Goal: Task Accomplishment & Management: Manage account settings

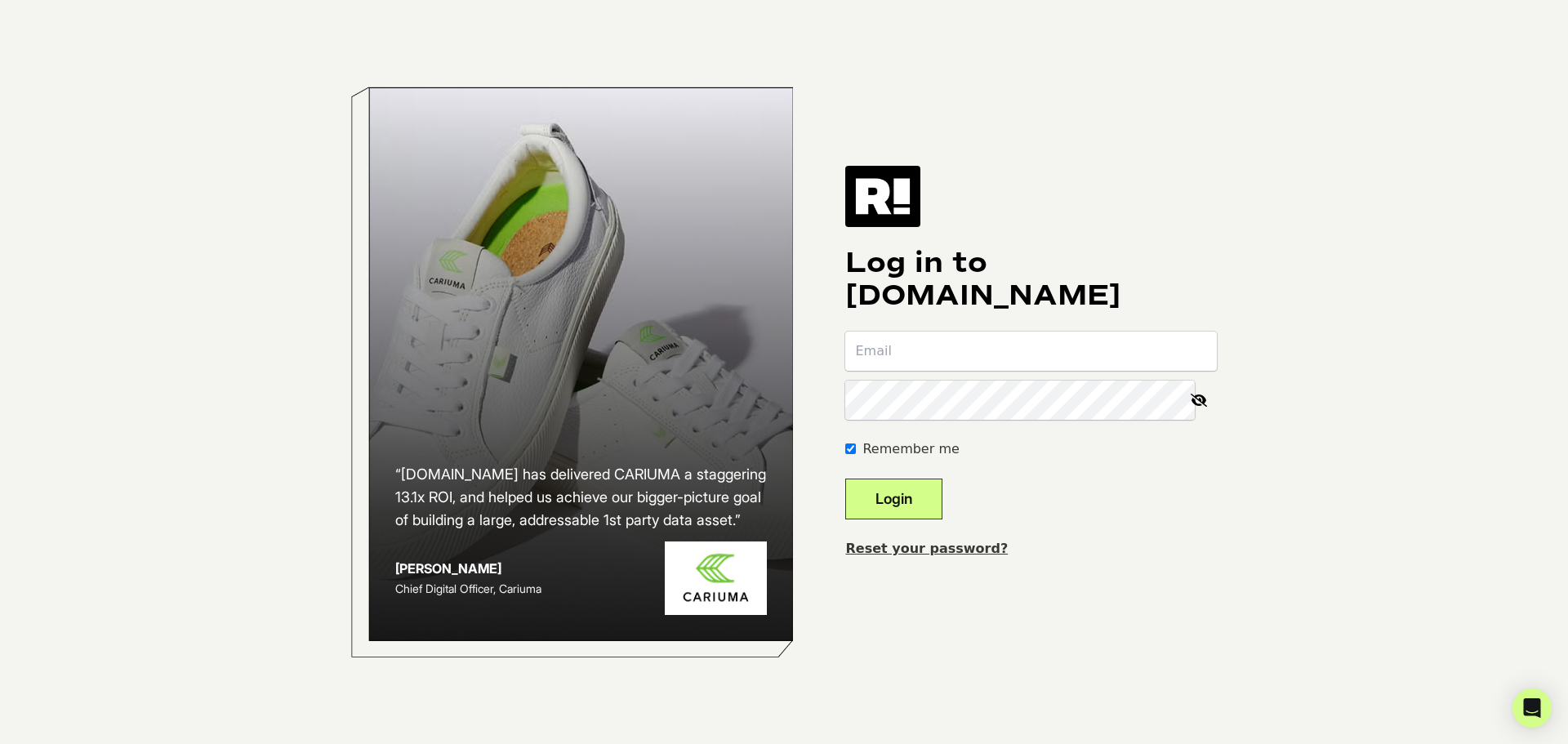
click at [740, 363] on input "email" at bounding box center [1031, 351] width 372 height 39
click at [740, 356] on input "email" at bounding box center [1031, 351] width 372 height 39
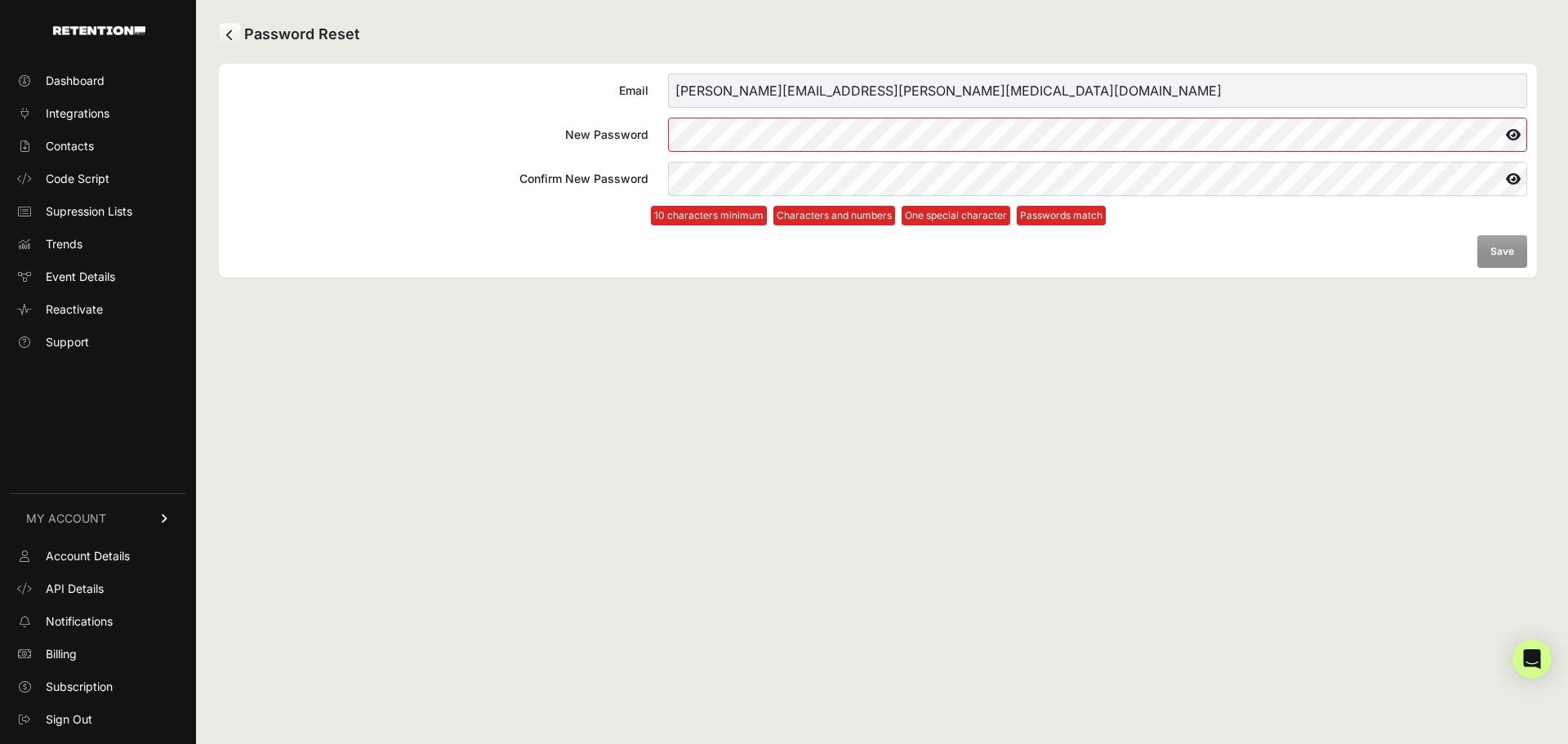
click at [1496, 254] on form "Email patrick.morton@cpap.com New Password Confirm New Password 10 characters m…" at bounding box center [878, 171] width 1299 height 194
click at [1522, 135] on icon at bounding box center [1514, 135] width 28 height 26
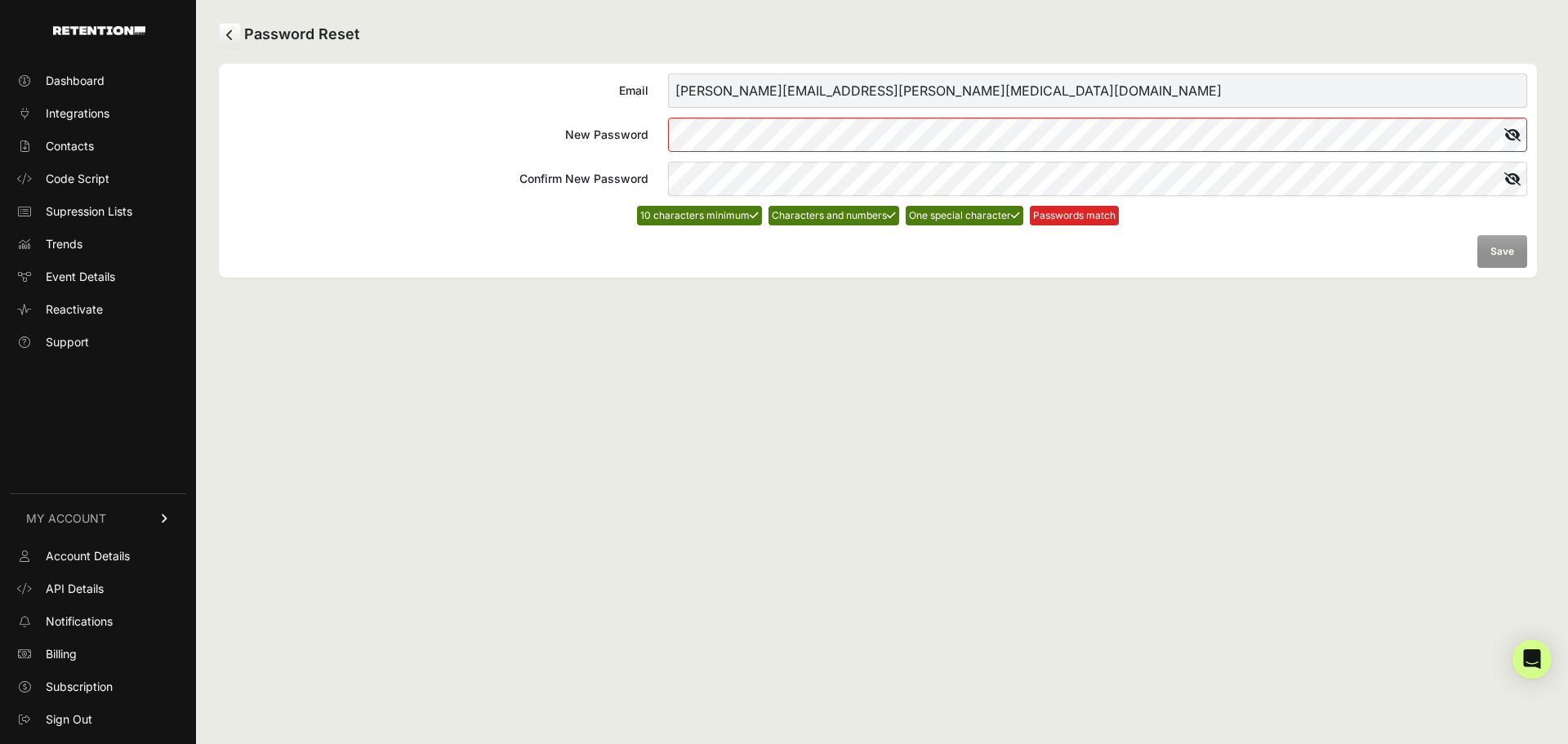
click at [634, 152] on form "Email patrick.morton@cpap.com New Password Confirm New Password 10 characters m…" at bounding box center [878, 171] width 1299 height 194
click at [587, 418] on div "Password Reset Email patrick.morton@cpap.com New Password Confirm New Password …" at bounding box center [878, 372] width 1364 height 744
click at [660, 180] on label "Confirm New Password" at bounding box center [878, 179] width 1299 height 34
click at [589, 324] on div "Password Reset Email patrick.morton@cpap.com New Password Confirm New Password …" at bounding box center [878, 372] width 1364 height 744
click at [1513, 253] on button "Save" at bounding box center [1502, 252] width 50 height 33
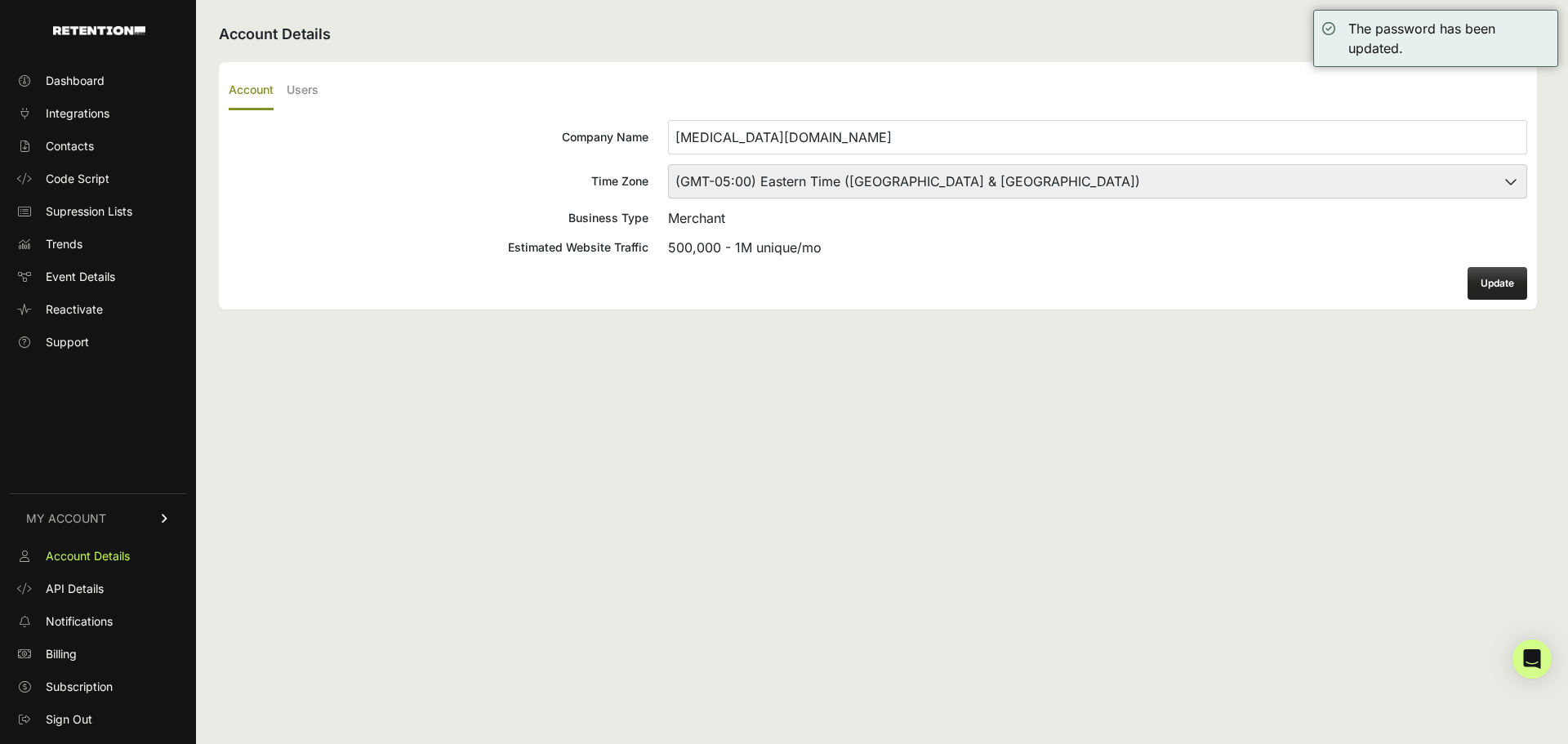
click at [1079, 185] on select "(GMT-10:00) [GEOGRAPHIC_DATA]/[GEOGRAPHIC_DATA] (GMT-10:00) [US_STATE] (GMT-09:…" at bounding box center [1097, 181] width 859 height 34
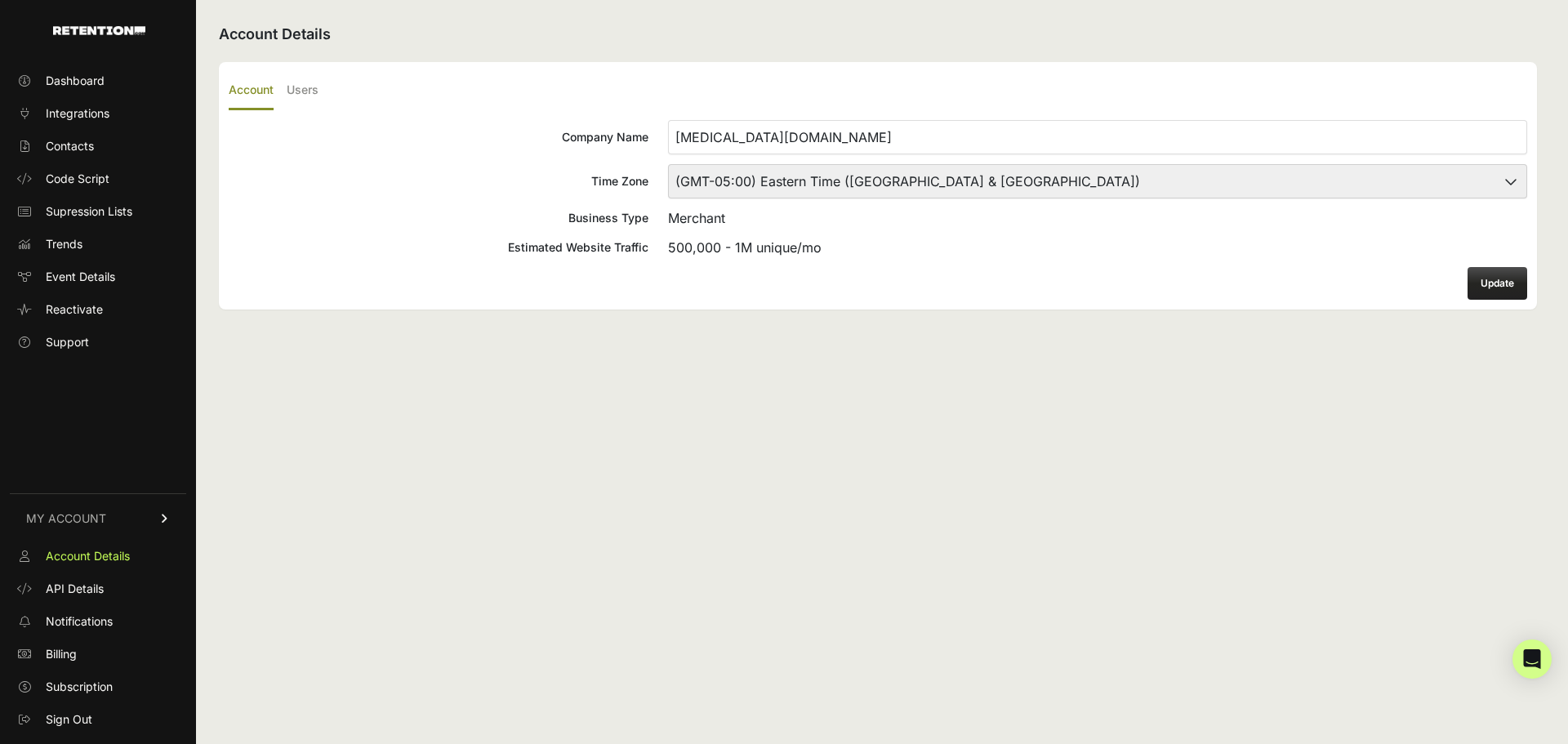
select select "Central Time ([GEOGRAPHIC_DATA] & [GEOGRAPHIC_DATA])"
click at [668, 164] on select "(GMT-10:00) [GEOGRAPHIC_DATA]/[GEOGRAPHIC_DATA] (GMT-10:00) [US_STATE] (GMT-09:…" at bounding box center [1097, 181] width 859 height 34
click at [883, 440] on div "Account Details Account Users Company Name CPAP.com Time Zone (GMT-10:00) Ameri…" at bounding box center [878, 372] width 1364 height 744
click at [1483, 284] on button "Update" at bounding box center [1497, 283] width 60 height 33
click at [70, 683] on span "Subscription" at bounding box center [80, 687] width 67 height 16
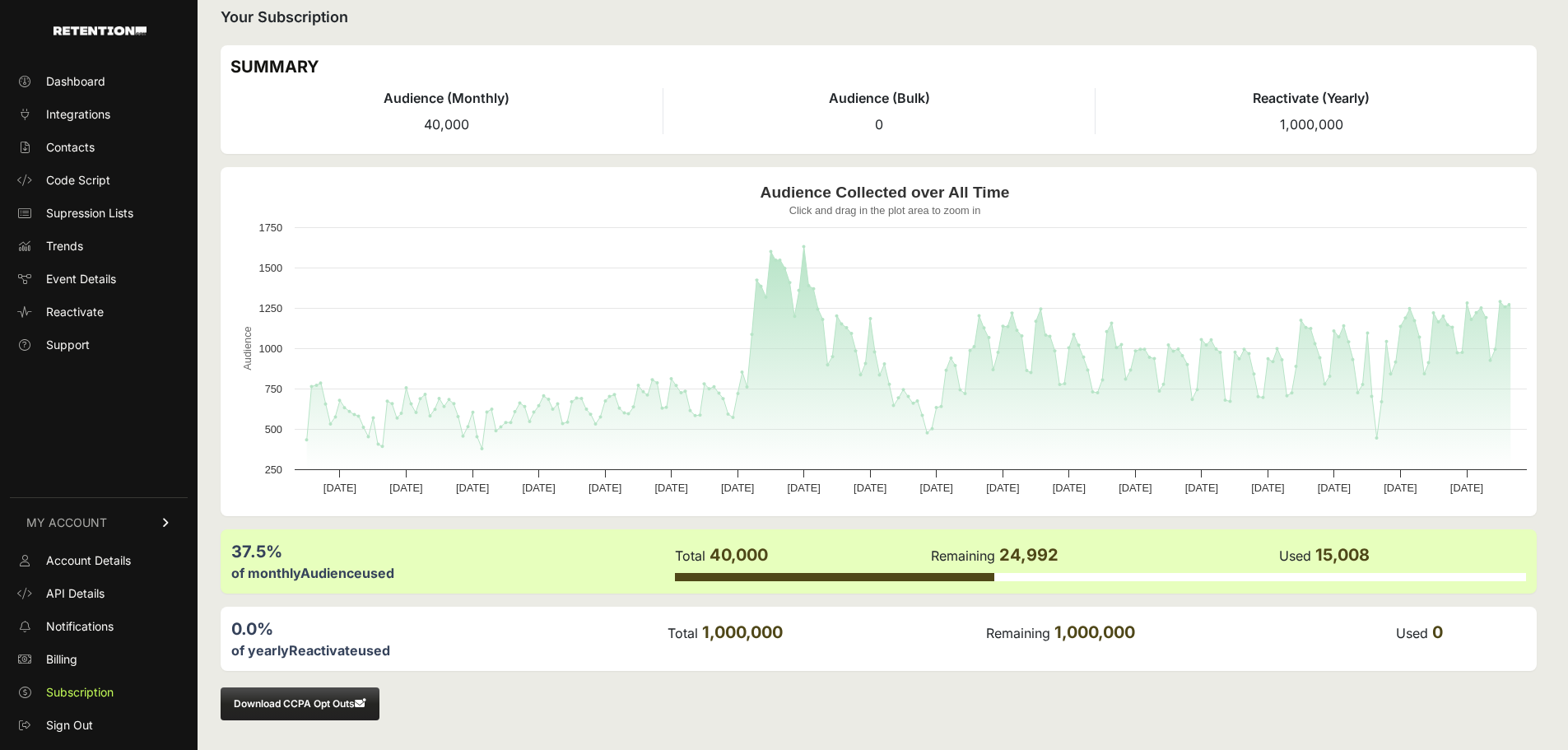
scroll to position [17, 0]
click at [49, 656] on span "Billing" at bounding box center [62, 659] width 31 height 17
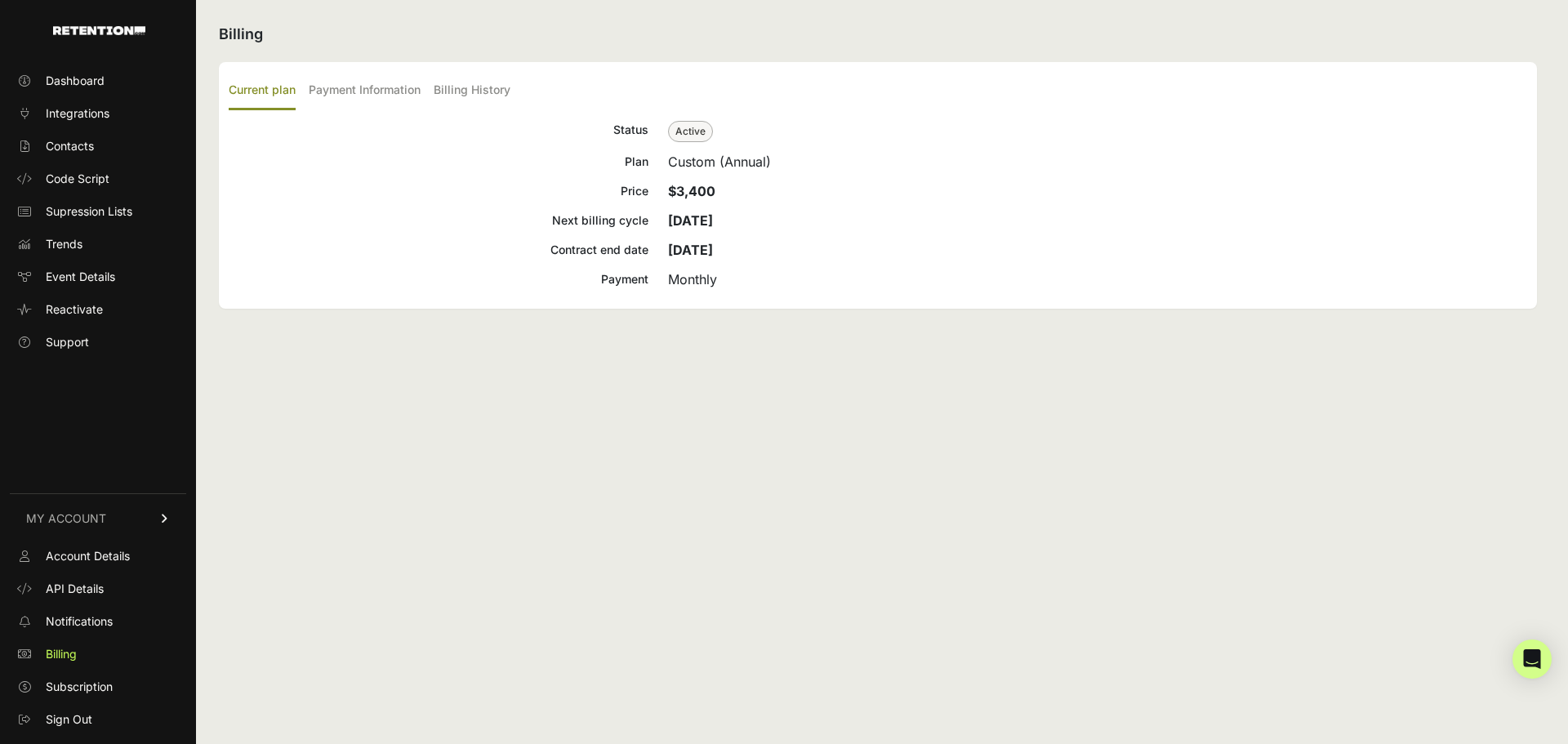
click at [384, 89] on label "Payment Information" at bounding box center [364, 91] width 112 height 39
click at [0, 0] on input "Payment Information" at bounding box center [0, 0] width 0 height 0
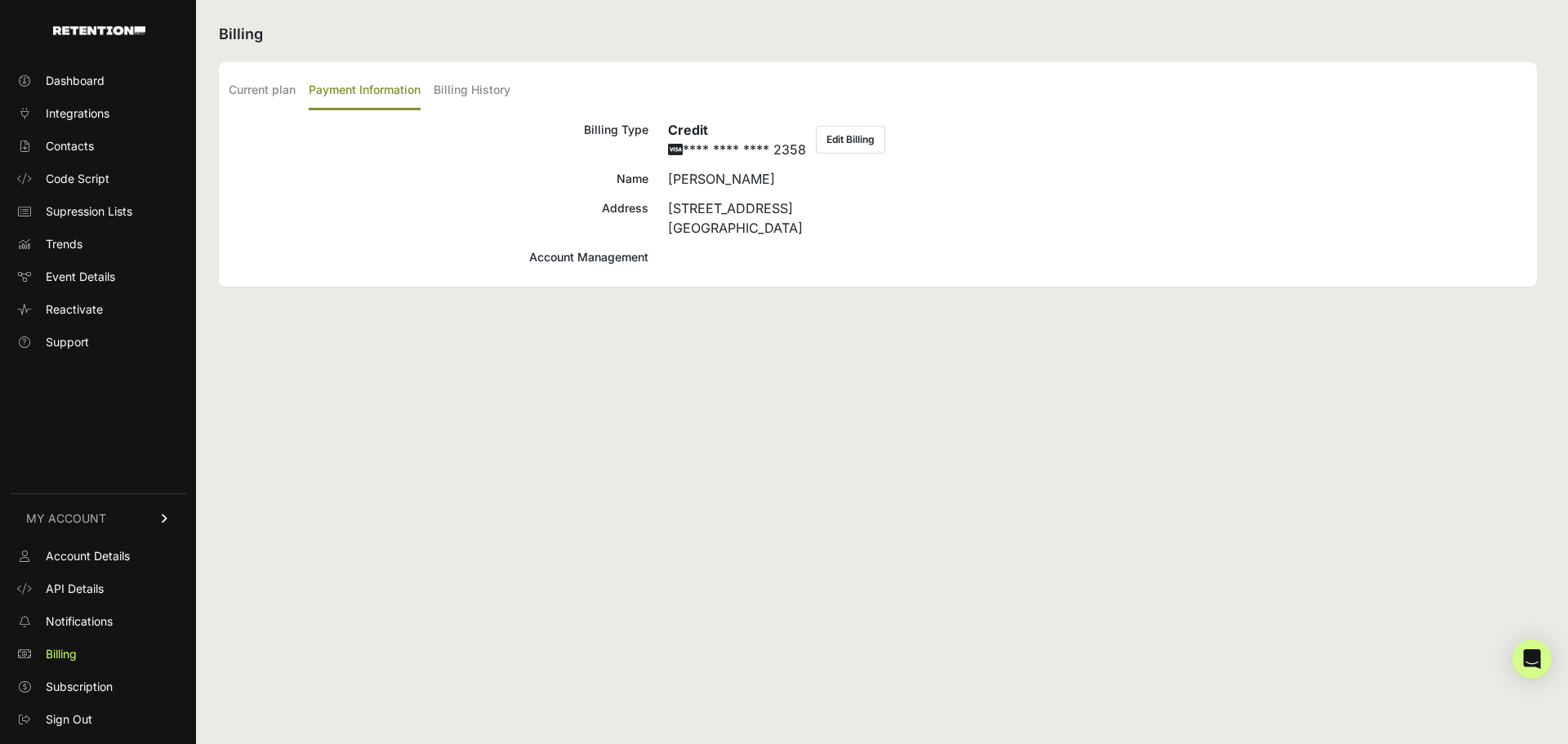
click at [464, 88] on label "Billing History" at bounding box center [473, 91] width 77 height 39
click at [0, 0] on input "Billing History" at bounding box center [0, 0] width 0 height 0
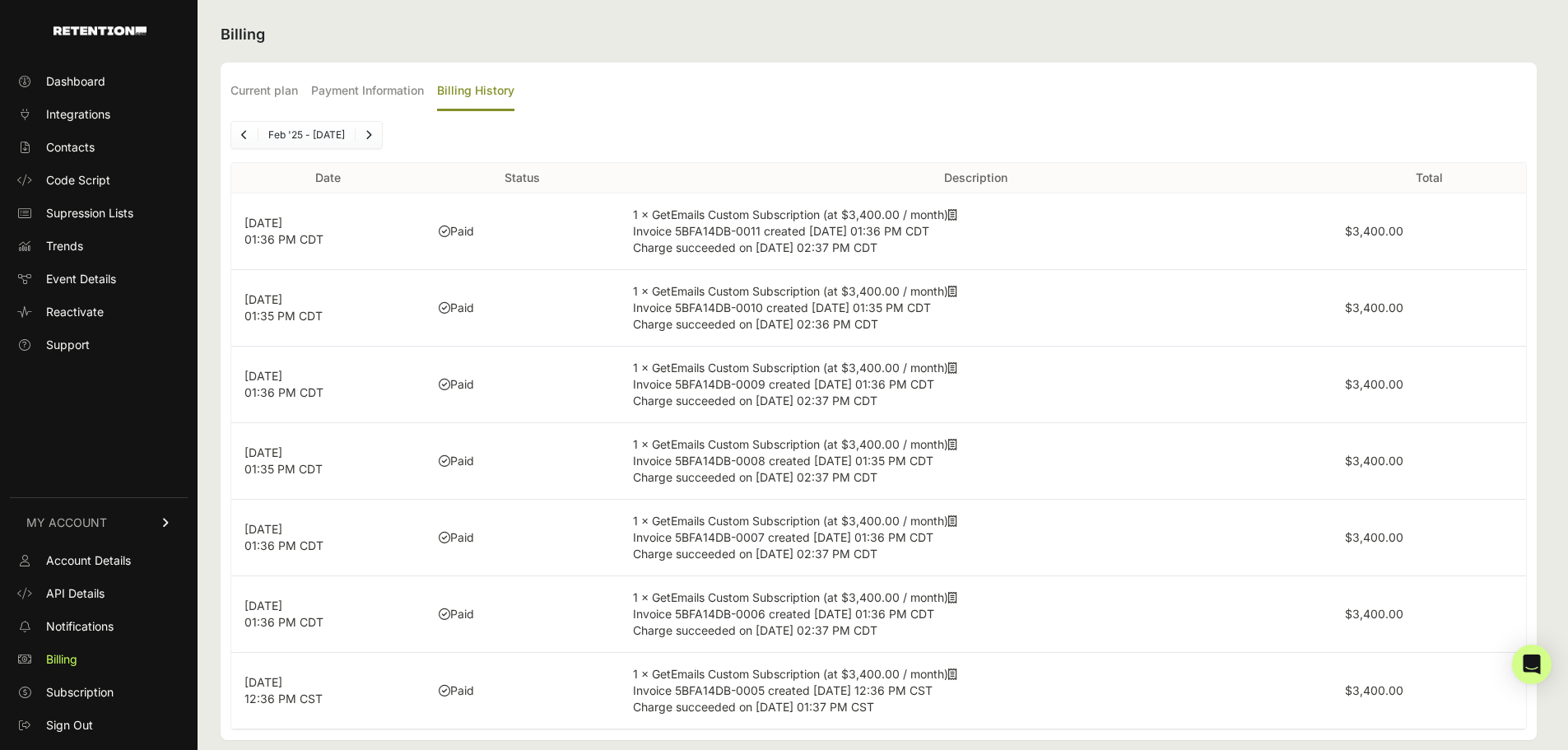
click at [298, 89] on label "Current plan" at bounding box center [265, 92] width 68 height 39
click at [0, 0] on input "Current plan" at bounding box center [0, 0] width 0 height 0
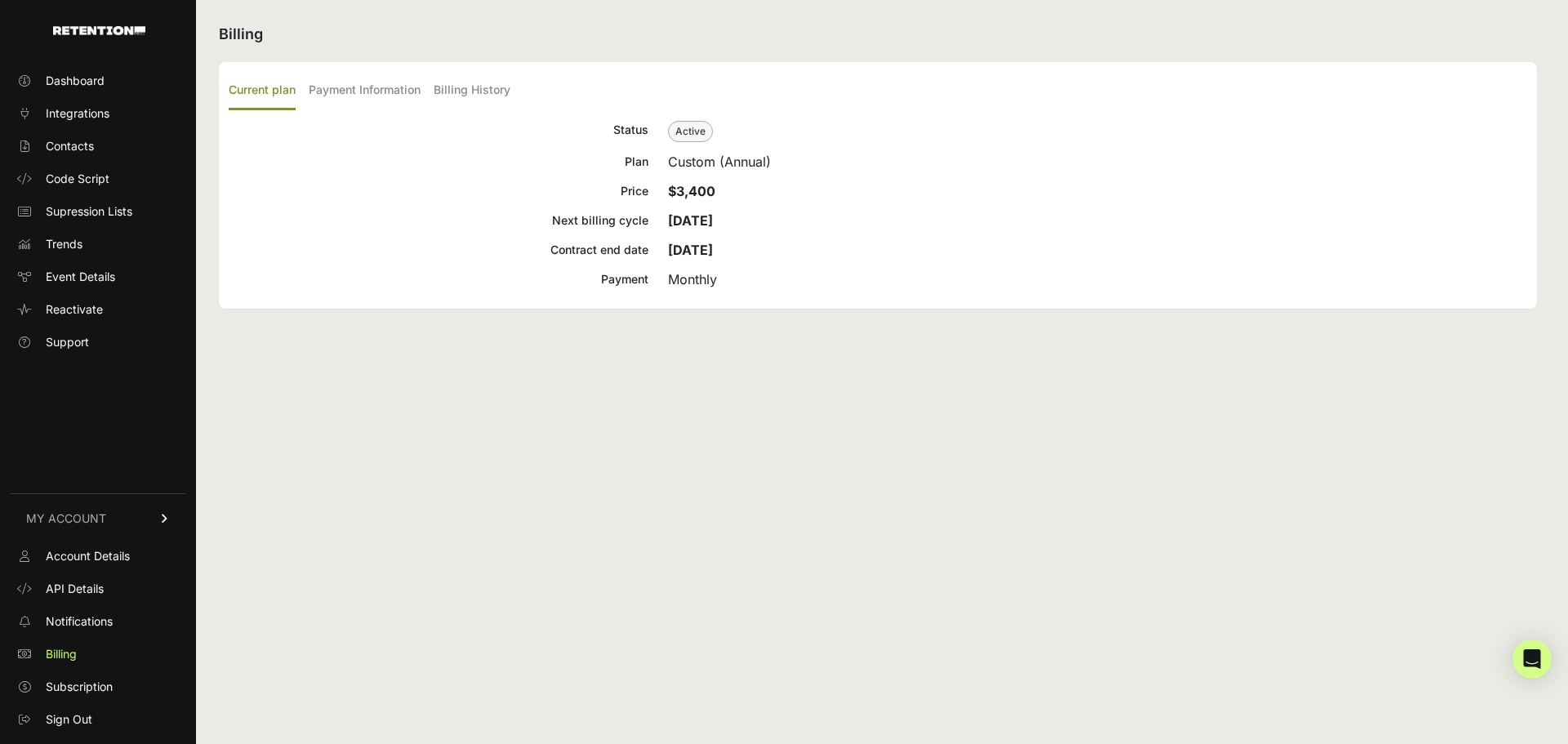
click at [98, 551] on span "Account Details" at bounding box center [88, 556] width 85 height 16
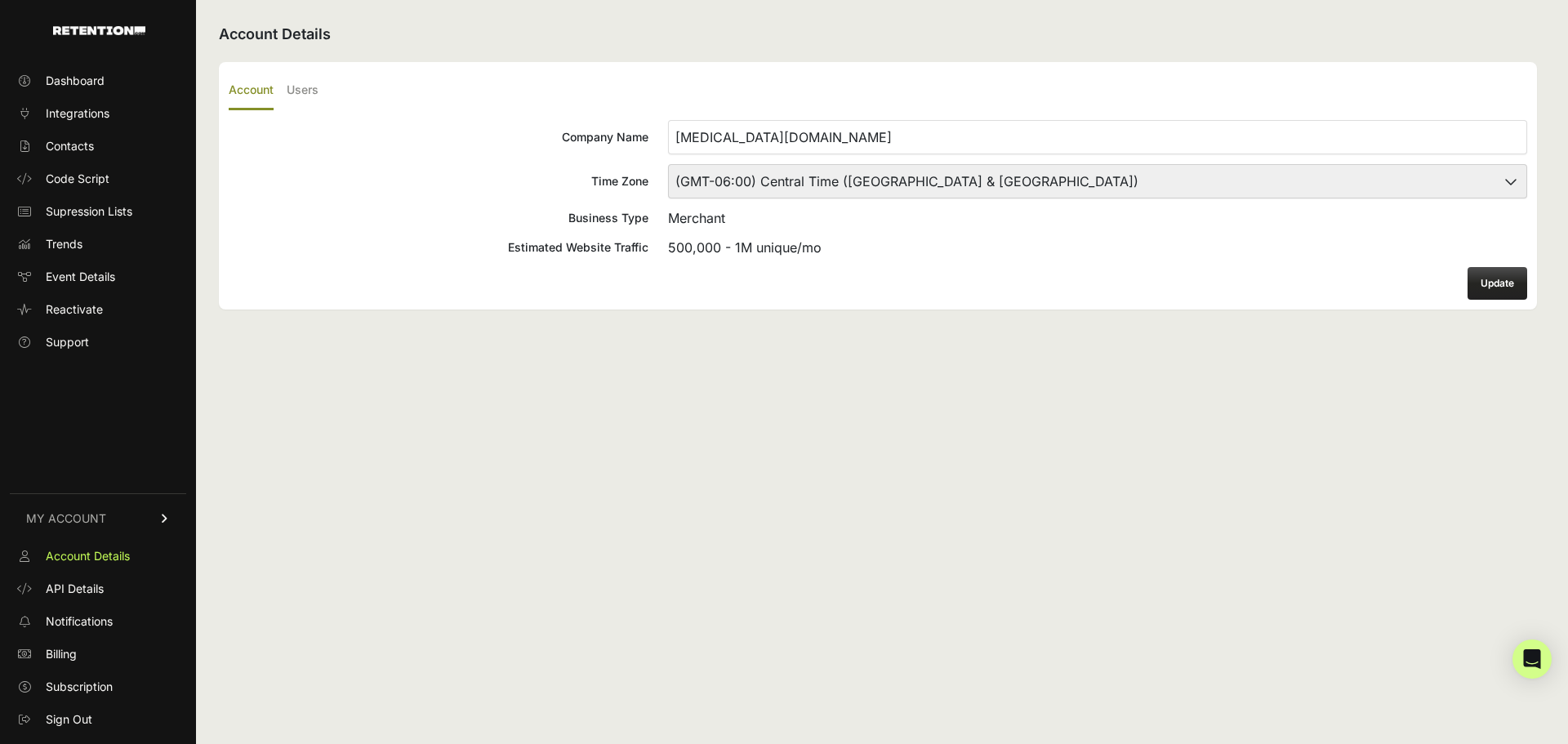
click at [72, 653] on span "Billing" at bounding box center [62, 654] width 31 height 16
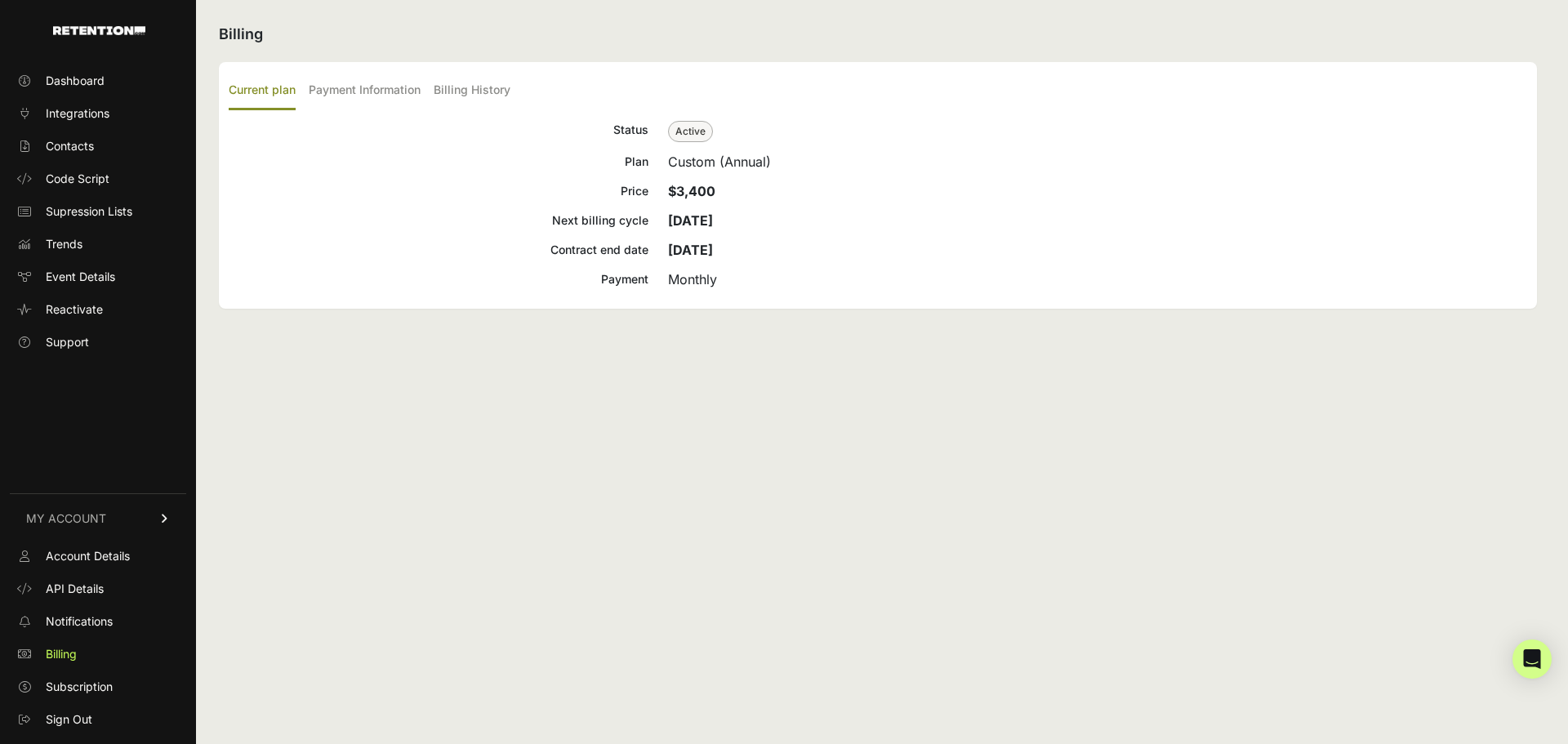
click at [97, 679] on span "Subscription" at bounding box center [80, 687] width 67 height 16
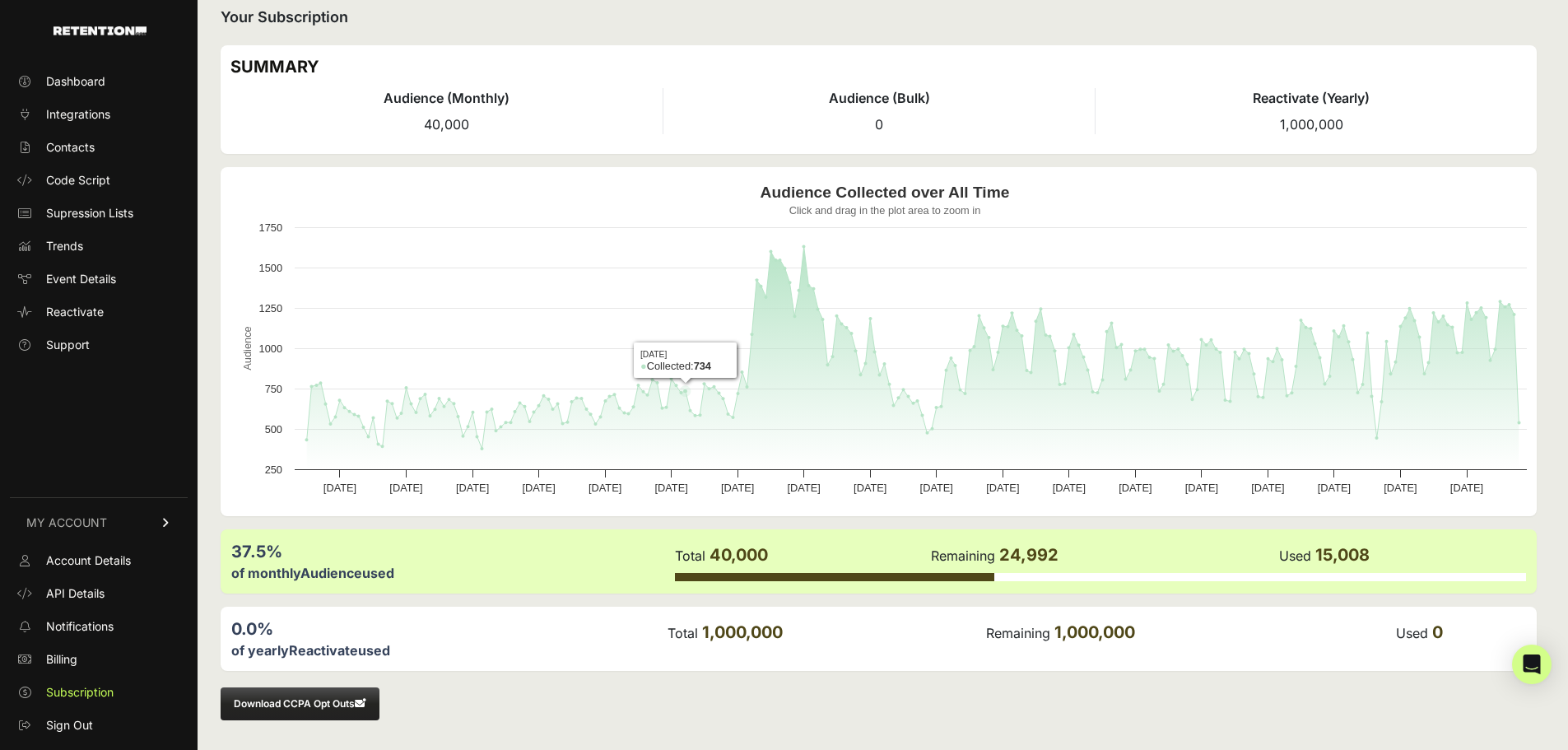
scroll to position [17, 0]
click at [69, 656] on span "Billing" at bounding box center [62, 659] width 31 height 17
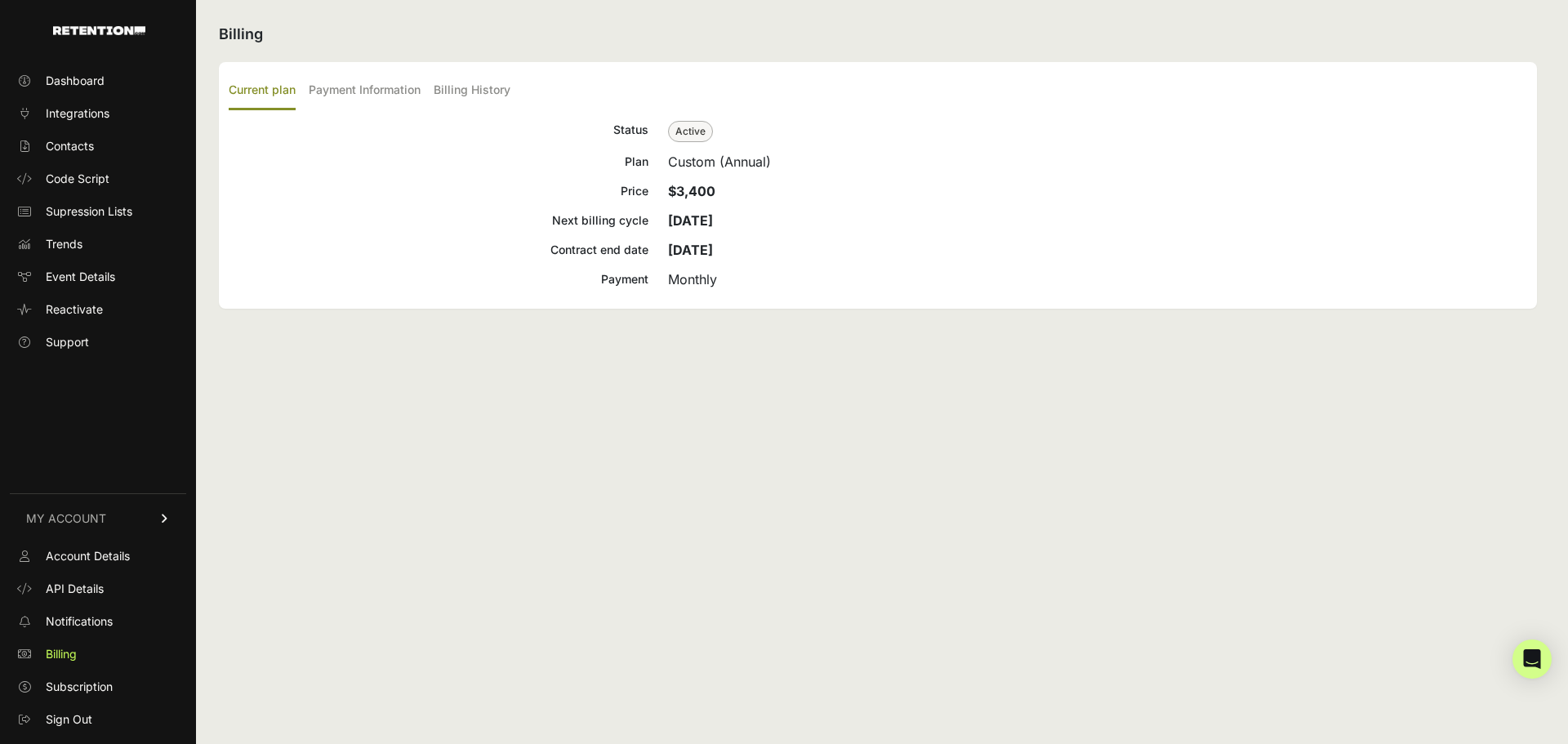
click at [164, 518] on icon at bounding box center [165, 518] width 11 height 10
click at [164, 704] on icon at bounding box center [165, 708] width 10 height 11
click at [126, 550] on span "Account Details" at bounding box center [88, 556] width 85 height 16
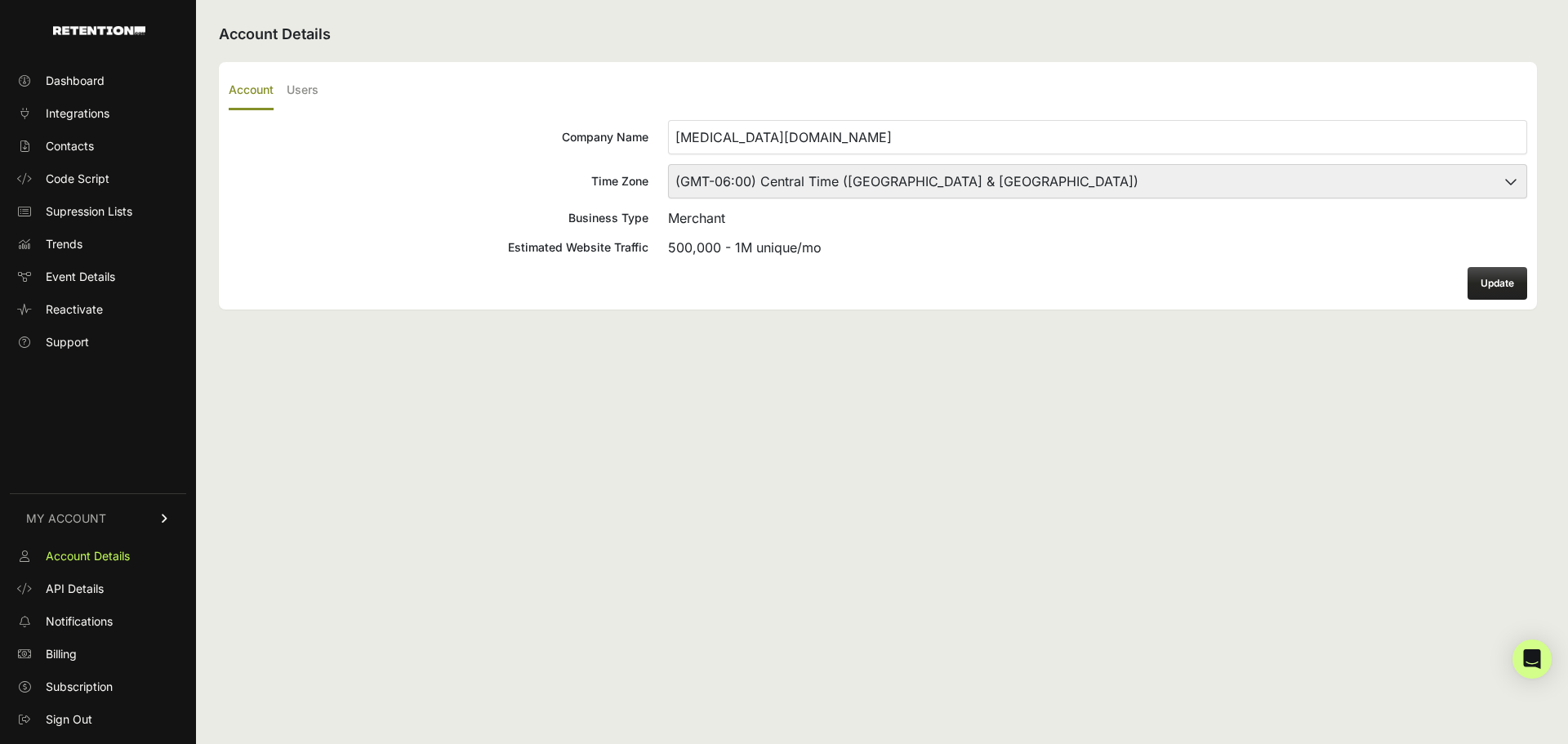
click at [299, 85] on label "Users" at bounding box center [302, 91] width 32 height 39
click at [0, 0] on input "Users" at bounding box center [0, 0] width 0 height 0
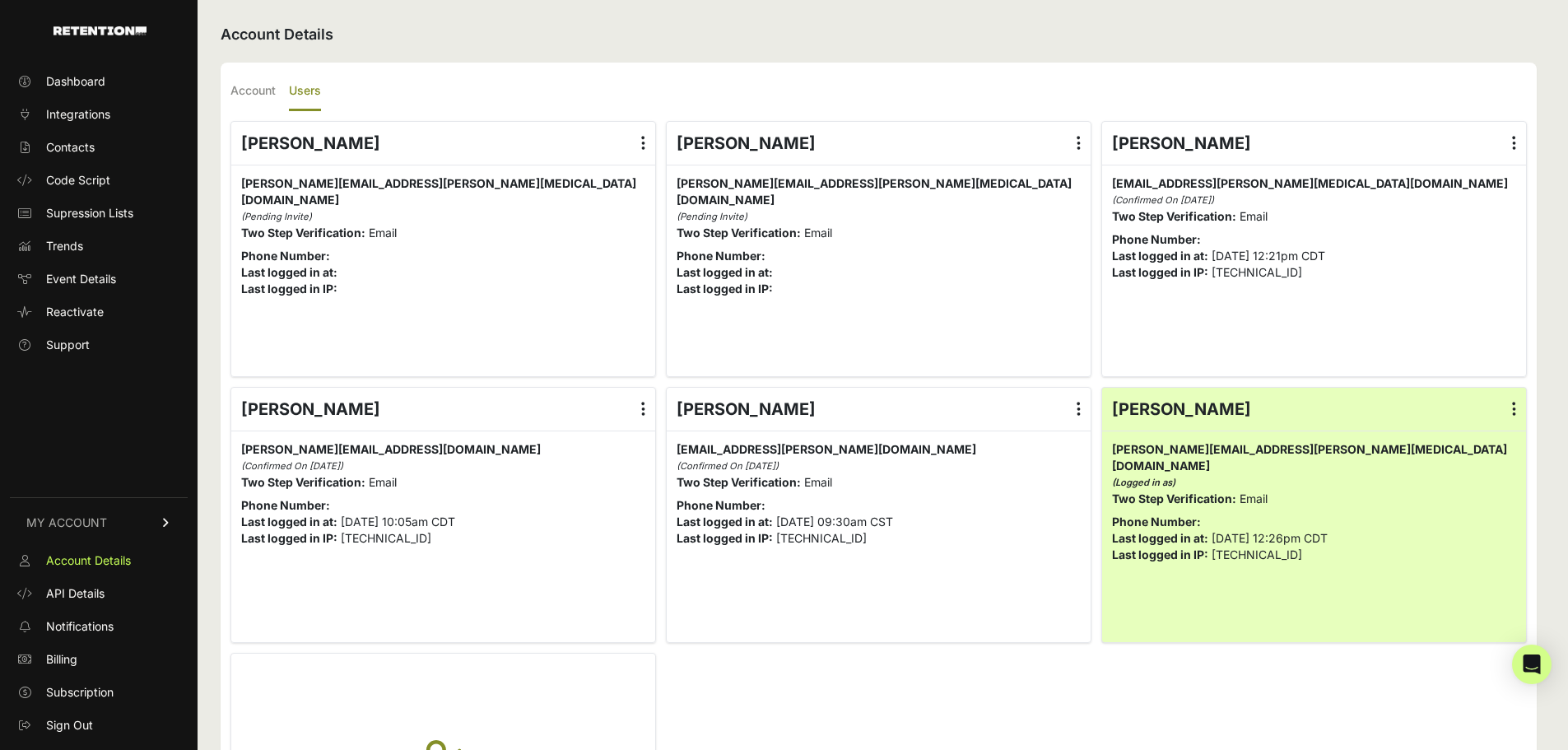
click at [1089, 142] on label at bounding box center [1078, 143] width 24 height 43
click at [0, 0] on input "radio" at bounding box center [0, 0] width 0 height 0
click at [1015, 271] on link "Delete" at bounding box center [1030, 276] width 125 height 30
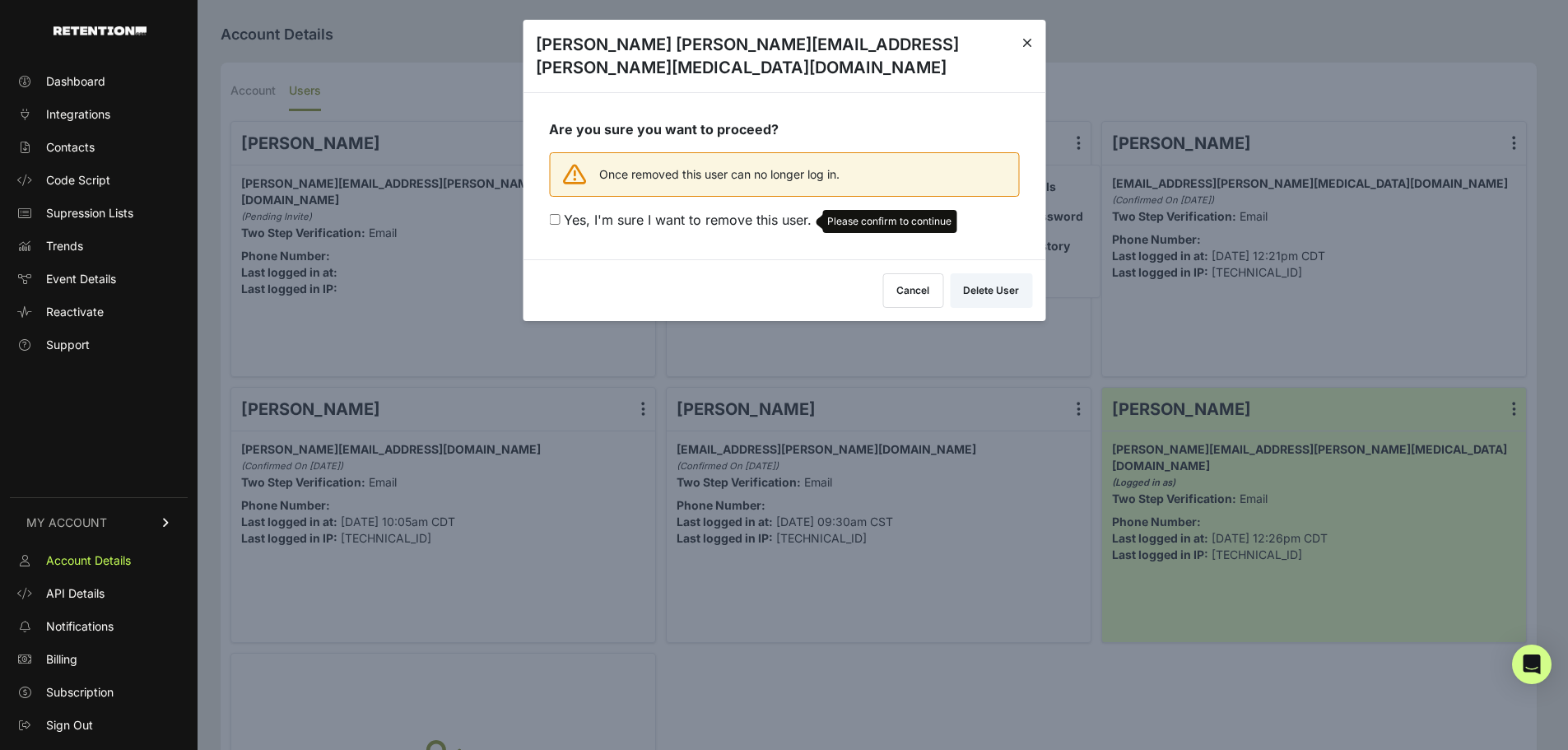
click at [697, 212] on span "Yes, I'm sure I want to remove this user." at bounding box center [688, 220] width 248 height 17
click at [560, 214] on input "Yes, I'm sure I want to remove this user. Please confirm to continue" at bounding box center [554, 219] width 11 height 11
checkbox input "true"
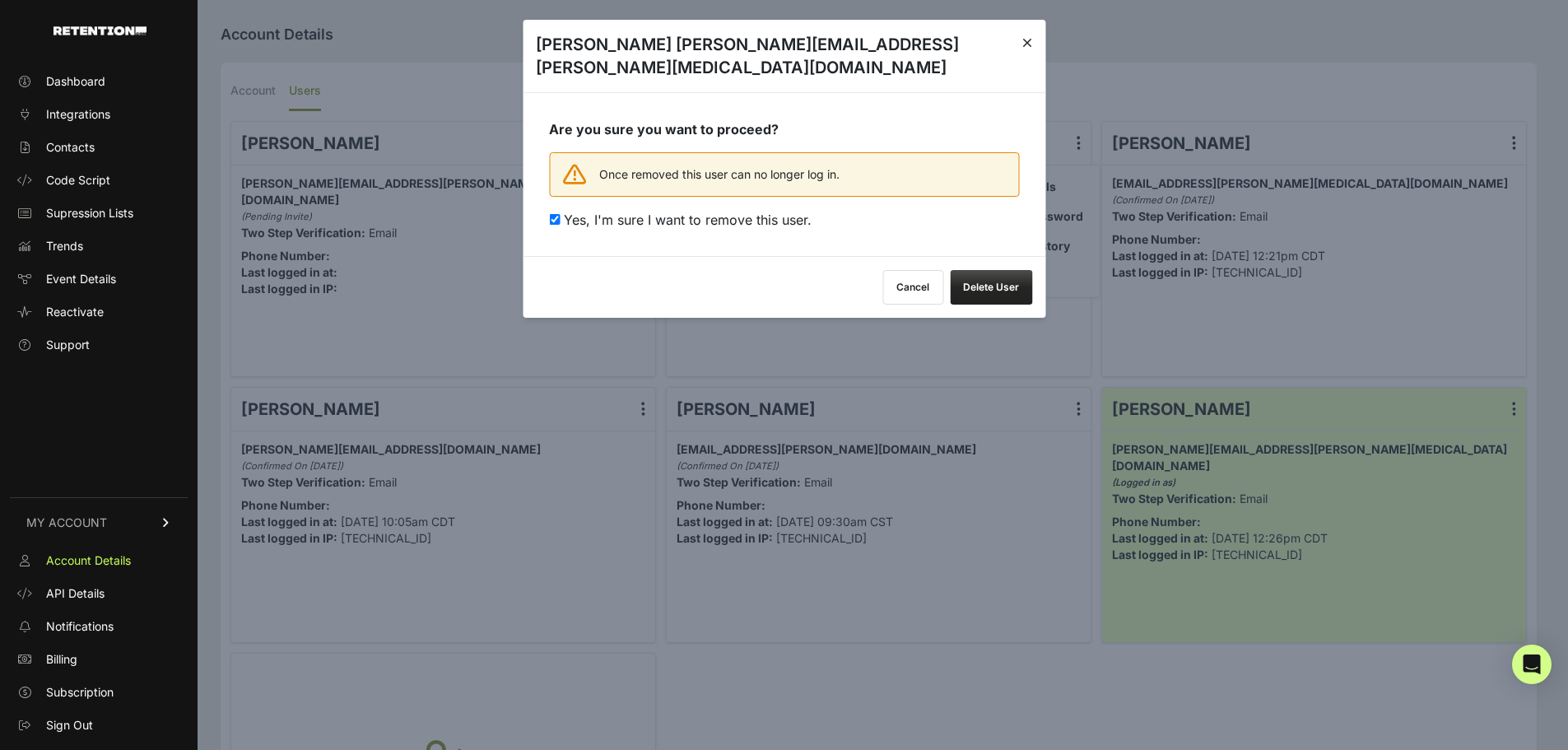
click at [993, 270] on button "Delete User" at bounding box center [992, 287] width 83 height 35
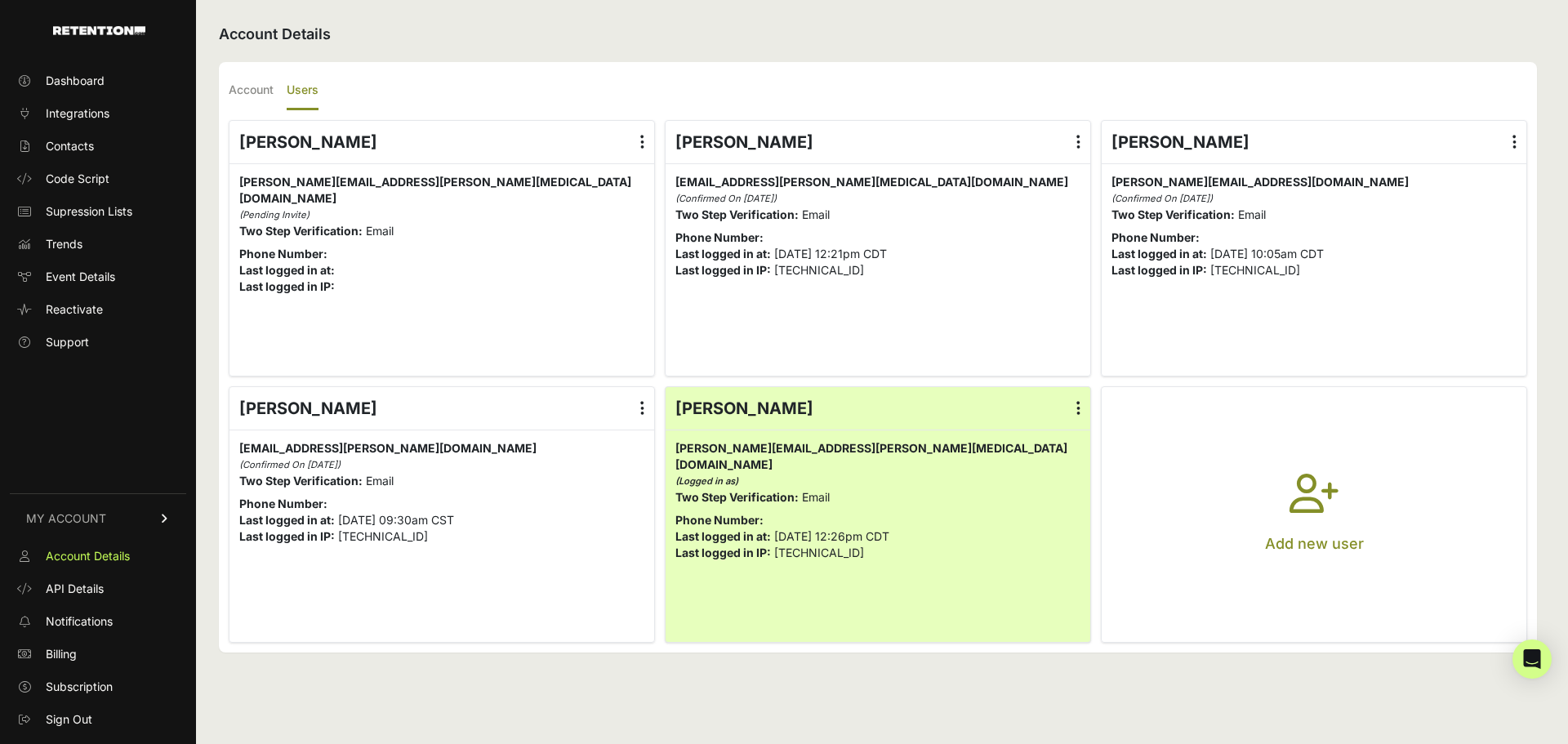
click at [44, 112] on link "Integrations" at bounding box center [98, 113] width 176 height 26
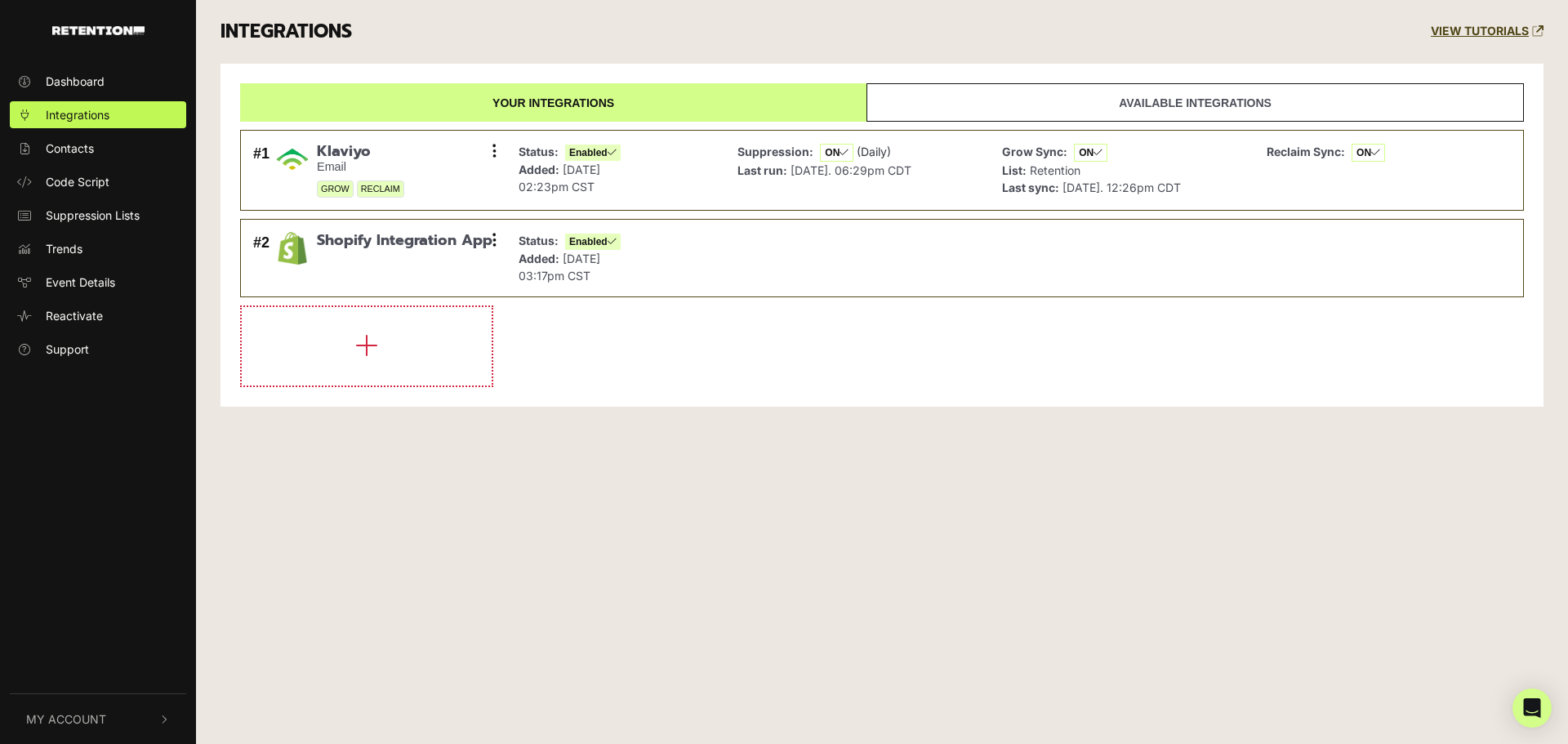
click at [823, 572] on div "Dashboard Integrations Contacts Code Script Suppression Lists Trends Event Deta…" at bounding box center [784, 372] width 1568 height 744
click at [1099, 96] on link "Available integrations" at bounding box center [1195, 103] width 657 height 39
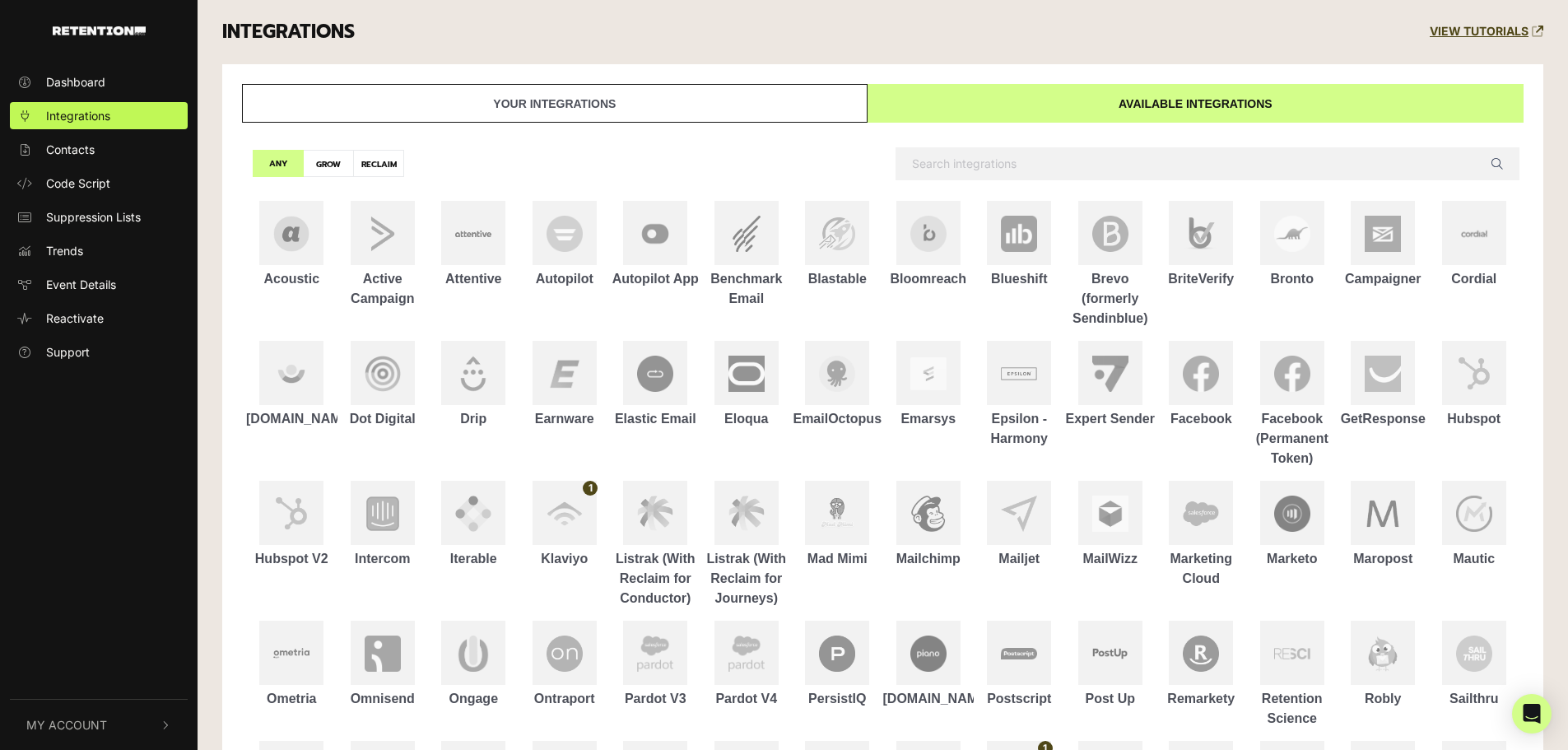
click at [581, 91] on link "Your integrations" at bounding box center [555, 103] width 625 height 39
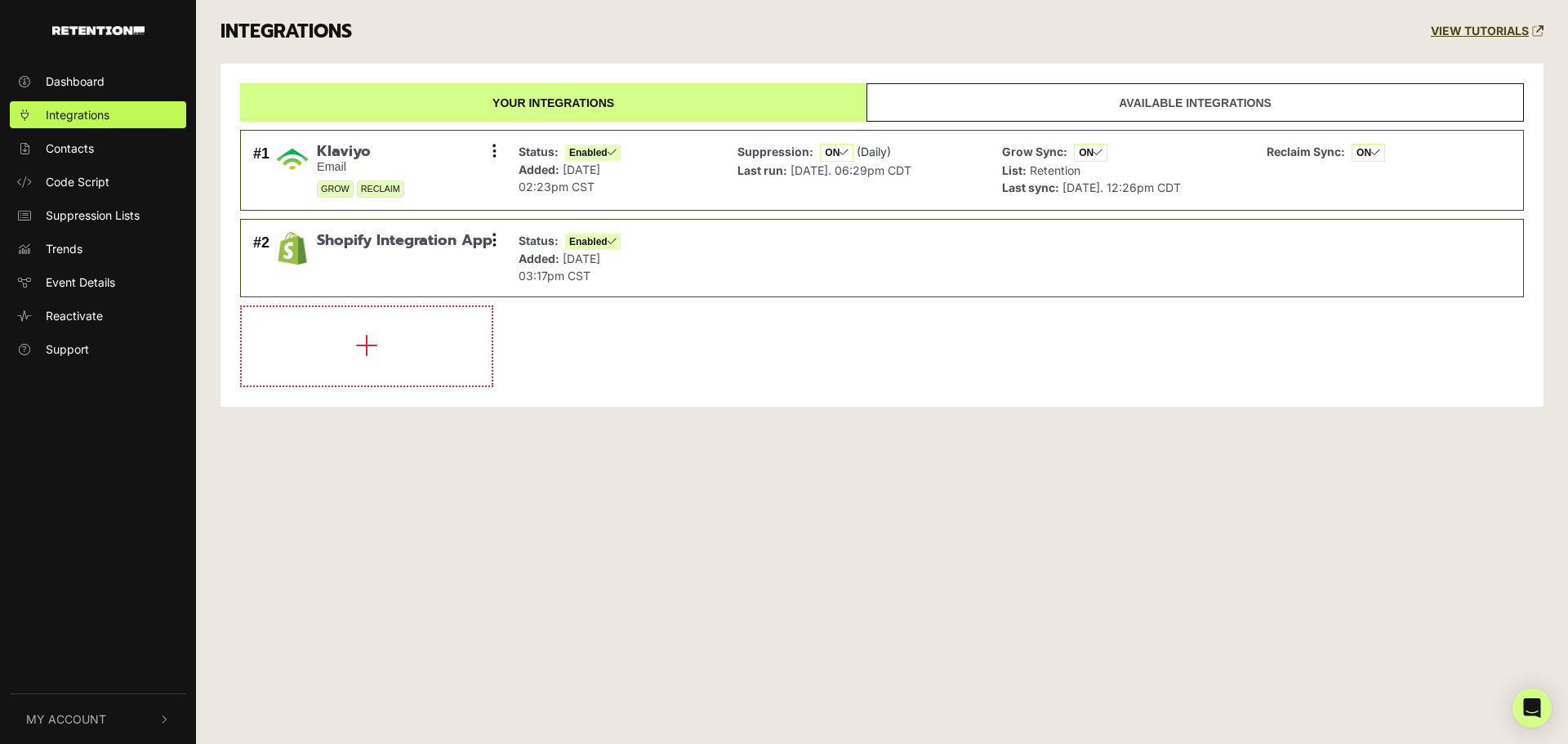
click at [85, 716] on span "My Account" at bounding box center [66, 719] width 80 height 17
click at [92, 543] on span "Account Details" at bounding box center [88, 545] width 85 height 17
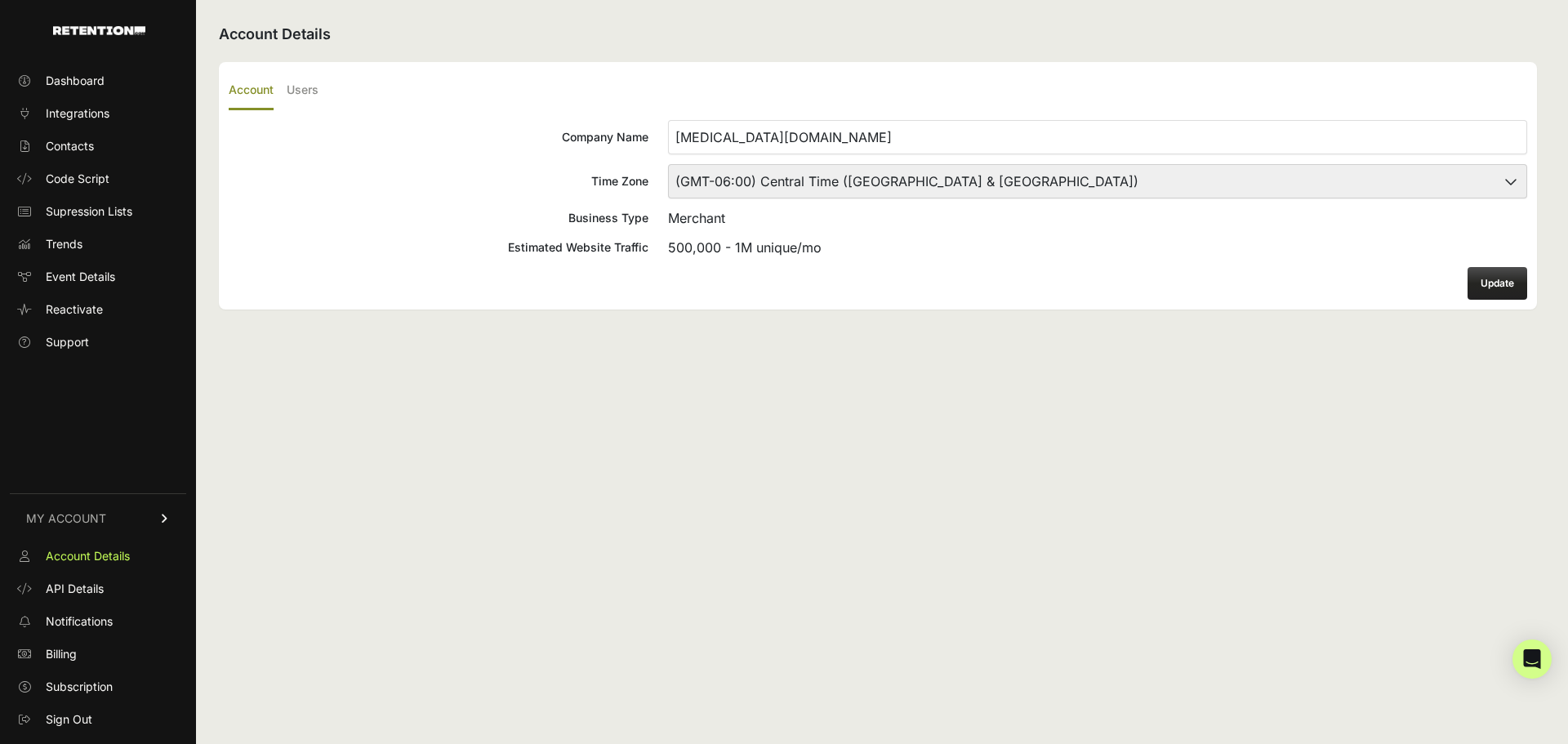
click at [304, 98] on label "Users" at bounding box center [302, 91] width 32 height 39
click at [0, 0] on input "Users" at bounding box center [0, 0] width 0 height 0
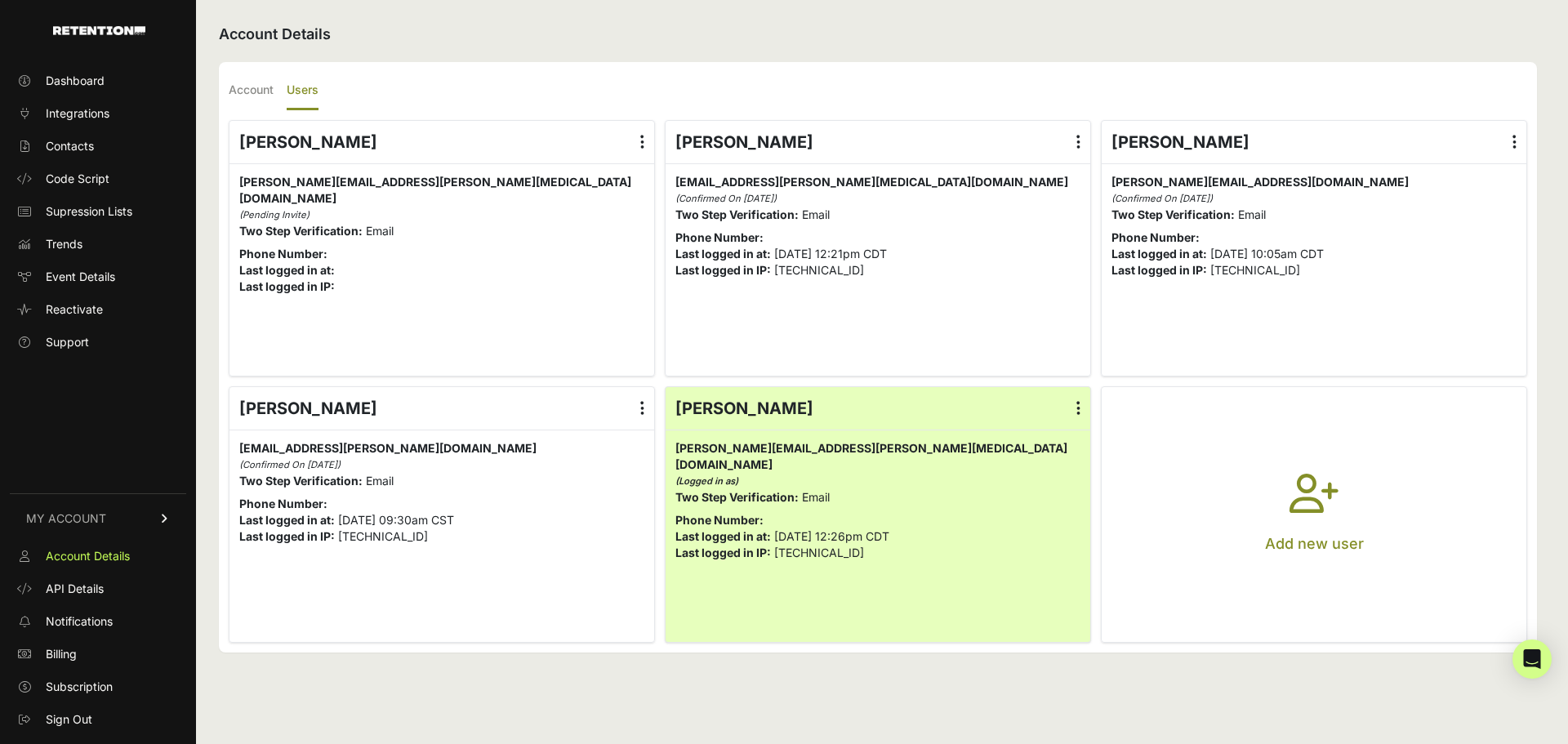
click at [1080, 142] on icon at bounding box center [1078, 142] width 4 height 16
click at [0, 0] on input "radio" at bounding box center [0, 0] width 0 height 0
click at [464, 246] on p "Phone Number:" at bounding box center [442, 254] width 405 height 16
click at [1035, 179] on link "Edit Details" at bounding box center [1031, 185] width 124 height 30
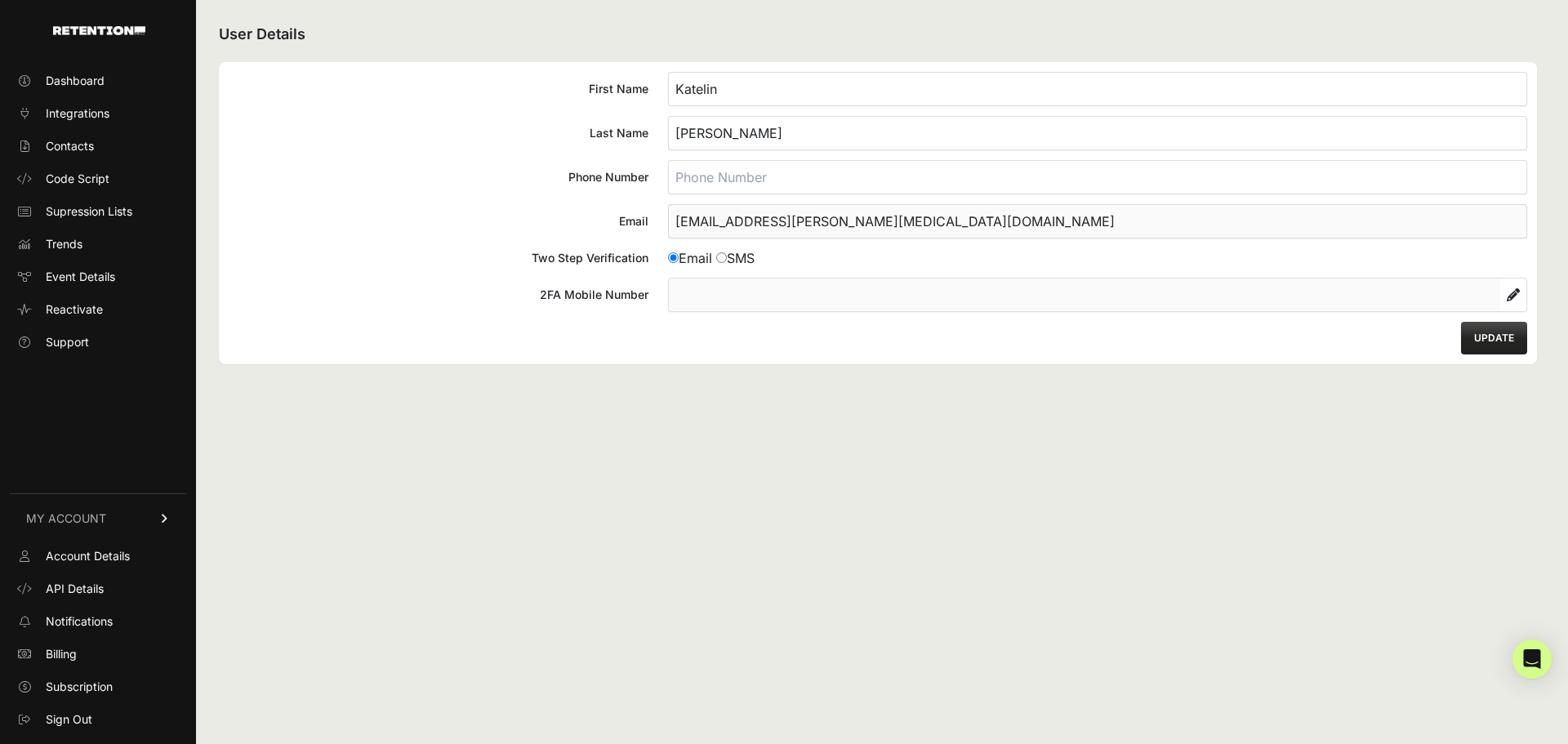
click at [97, 545] on link "Account Details" at bounding box center [98, 556] width 176 height 26
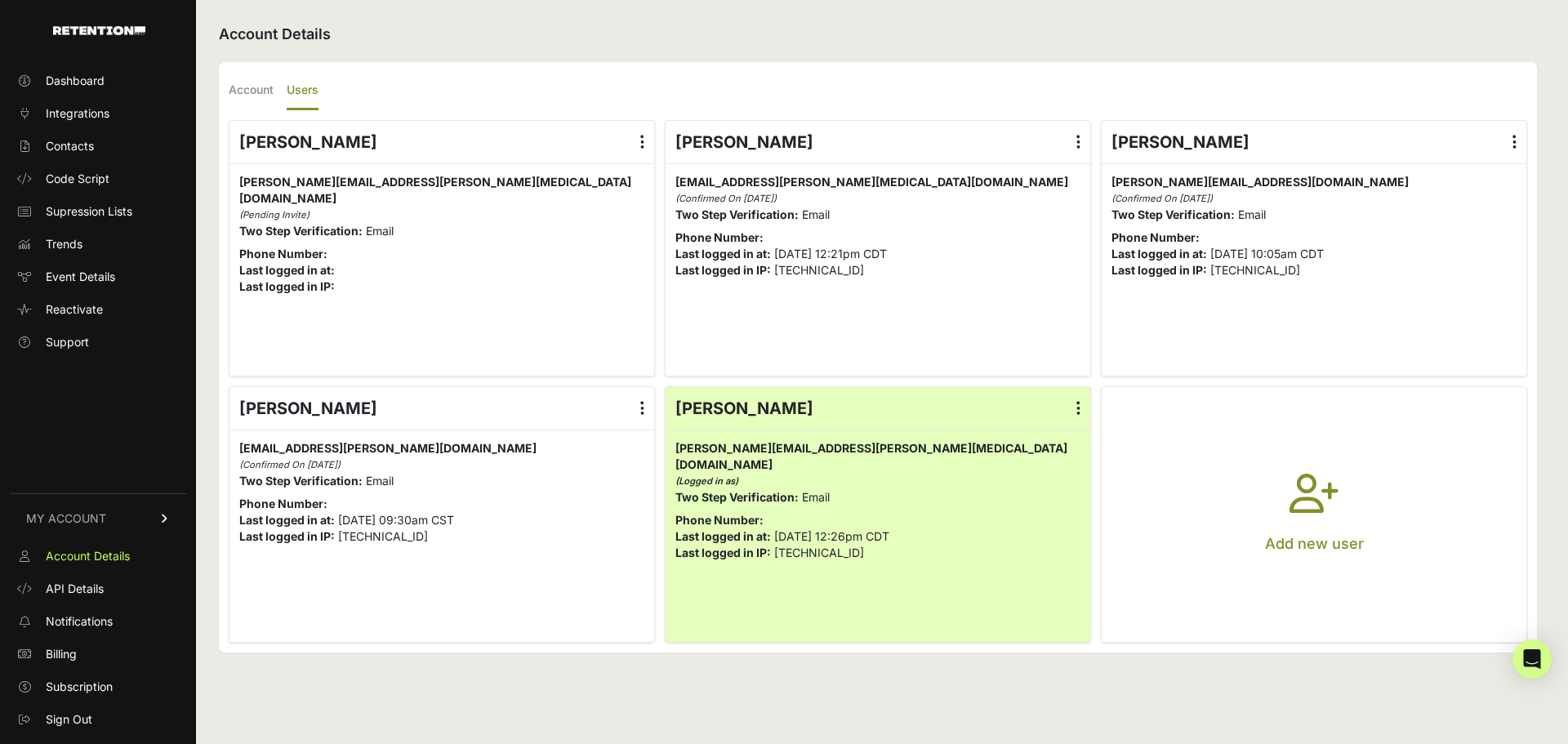
click at [641, 143] on icon at bounding box center [642, 142] width 4 height 16
click at [0, 0] on input "radio" at bounding box center [0, 0] width 0 height 0
click at [579, 276] on link "Delete" at bounding box center [594, 274] width 124 height 30
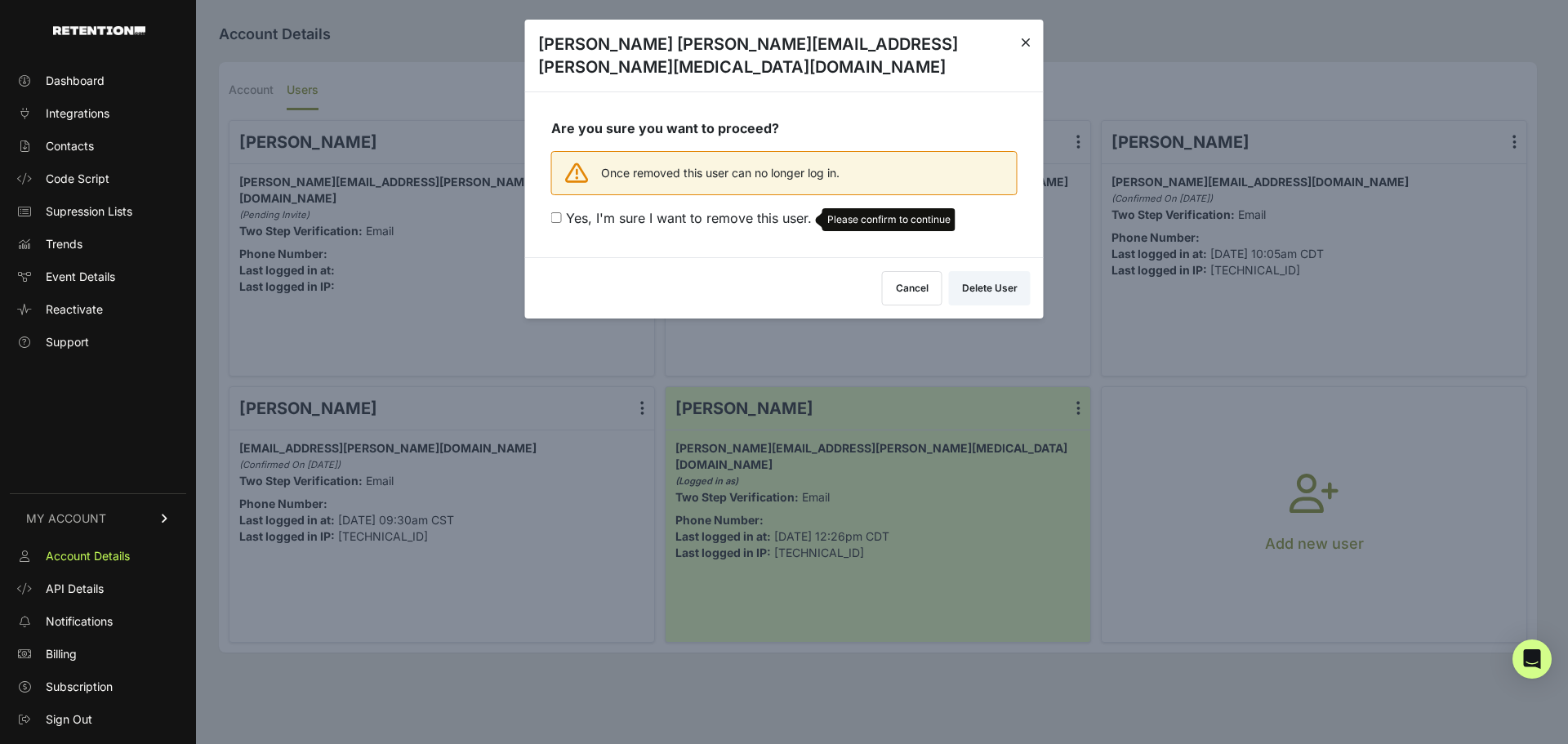
click at [738, 210] on span "Yes, I'm sure I want to remove this user." at bounding box center [689, 218] width 246 height 16
click at [562, 212] on input "Yes, I'm sure I want to remove this user. Please confirm to continue" at bounding box center [556, 217] width 11 height 11
checkbox input "true"
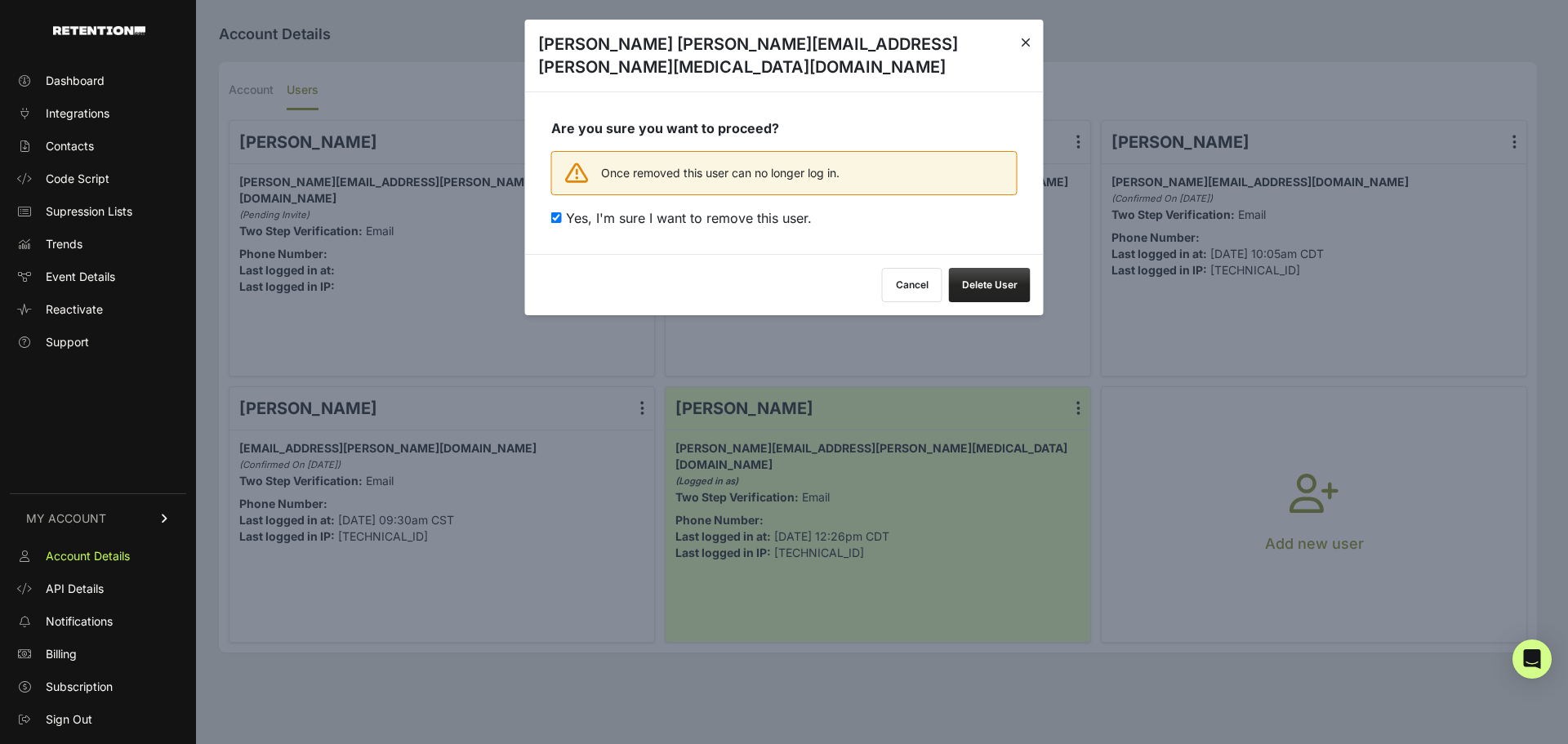
click at [1008, 267] on button "Delete User" at bounding box center [990, 285] width 82 height 34
